Goal: Find specific page/section: Find specific page/section

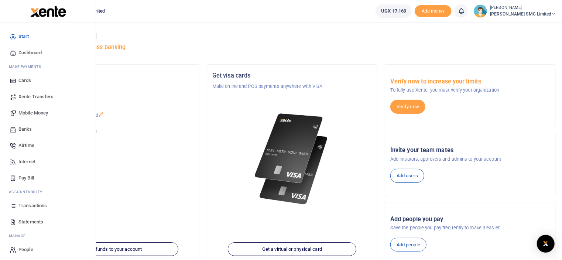
click at [34, 203] on span "Transactions" at bounding box center [32, 205] width 28 height 7
